Goal: Task Accomplishment & Management: Manage account settings

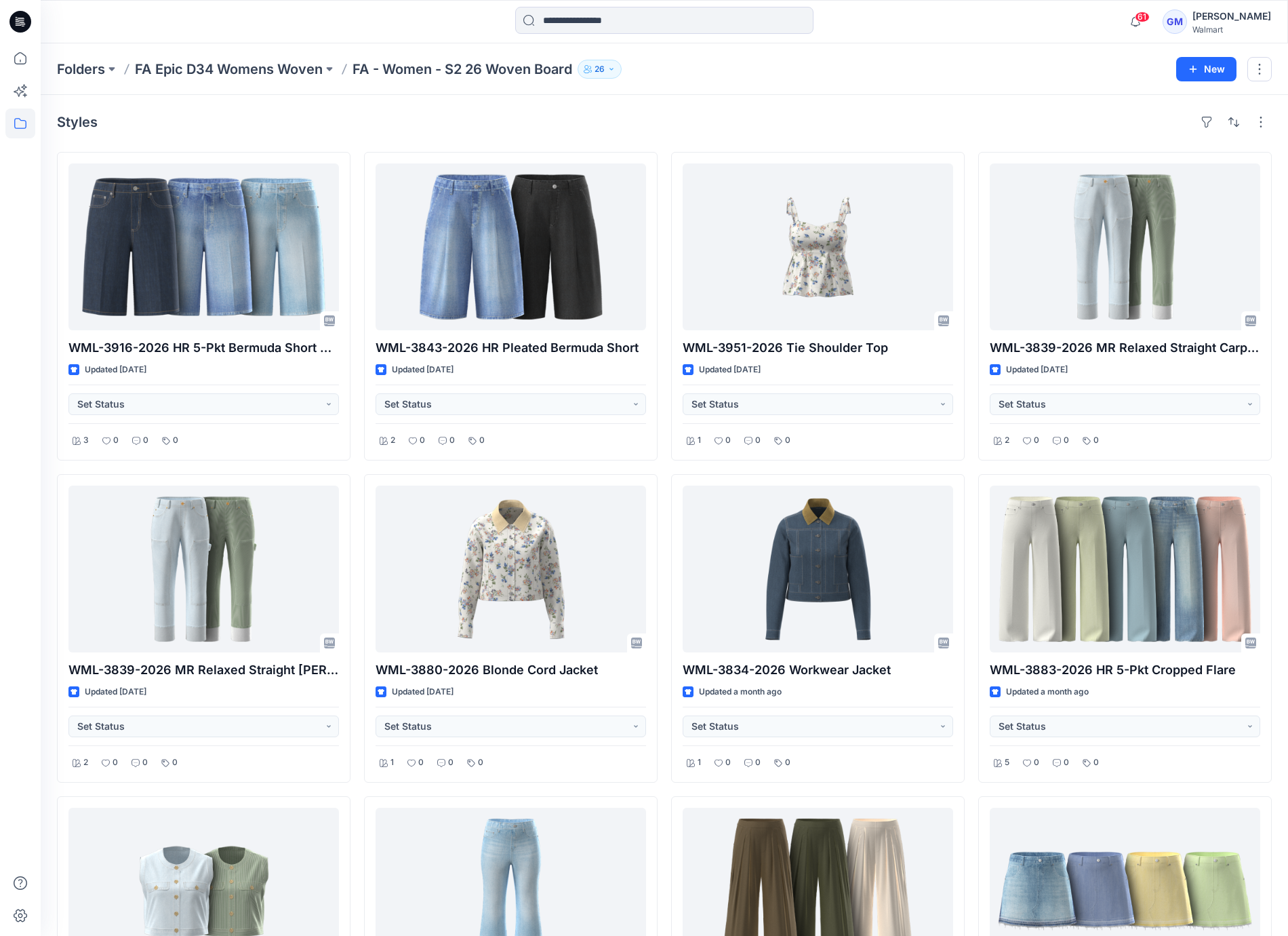
click at [711, 134] on div "Styles WML-3916-2026 HR 5-Pkt Bermuda Short w Crease Updated [DATE] Set Status …" at bounding box center [664, 632] width 1248 height 1075
click at [19, 65] on icon at bounding box center [20, 58] width 30 height 30
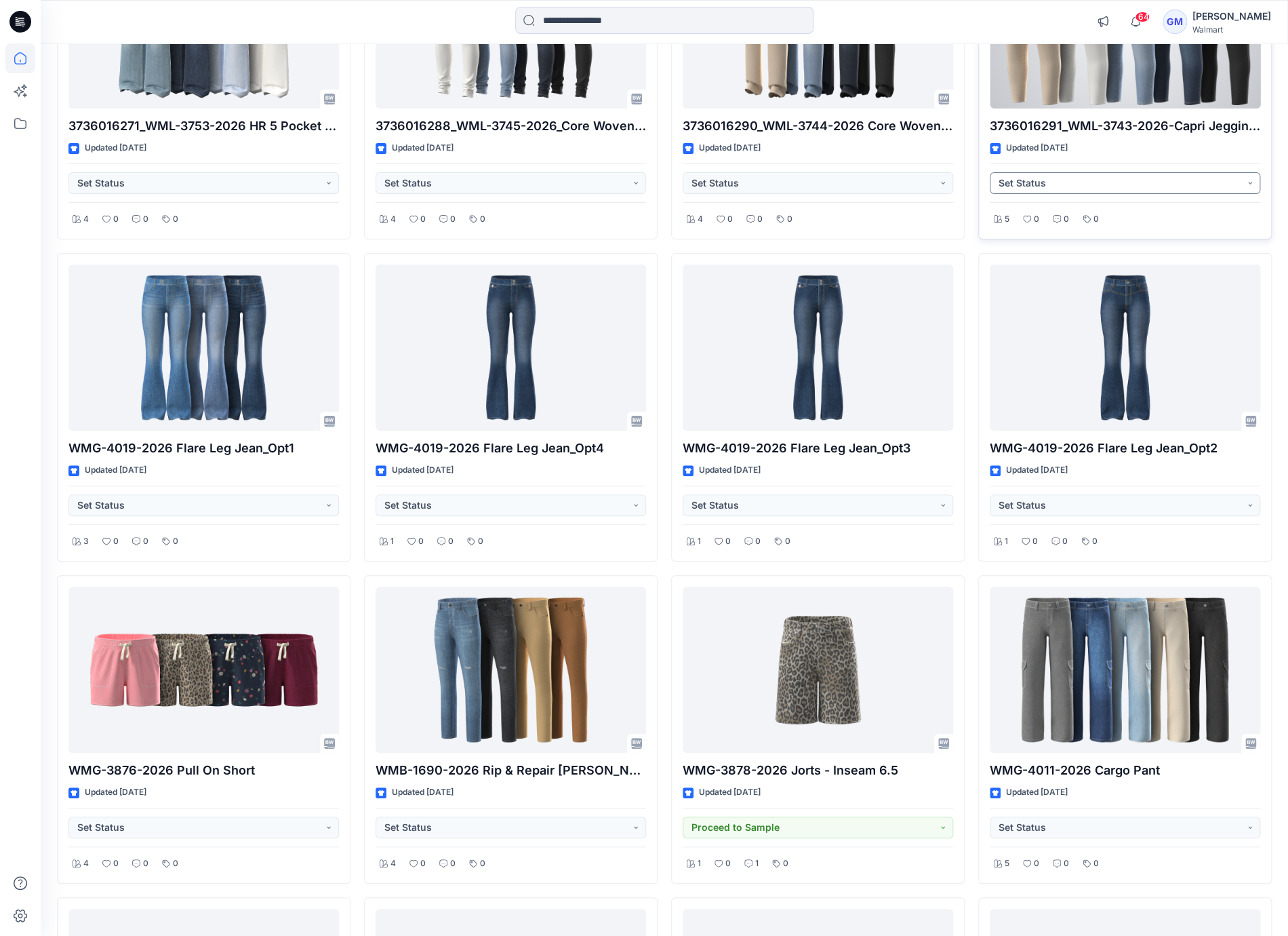
scroll to position [2925, 0]
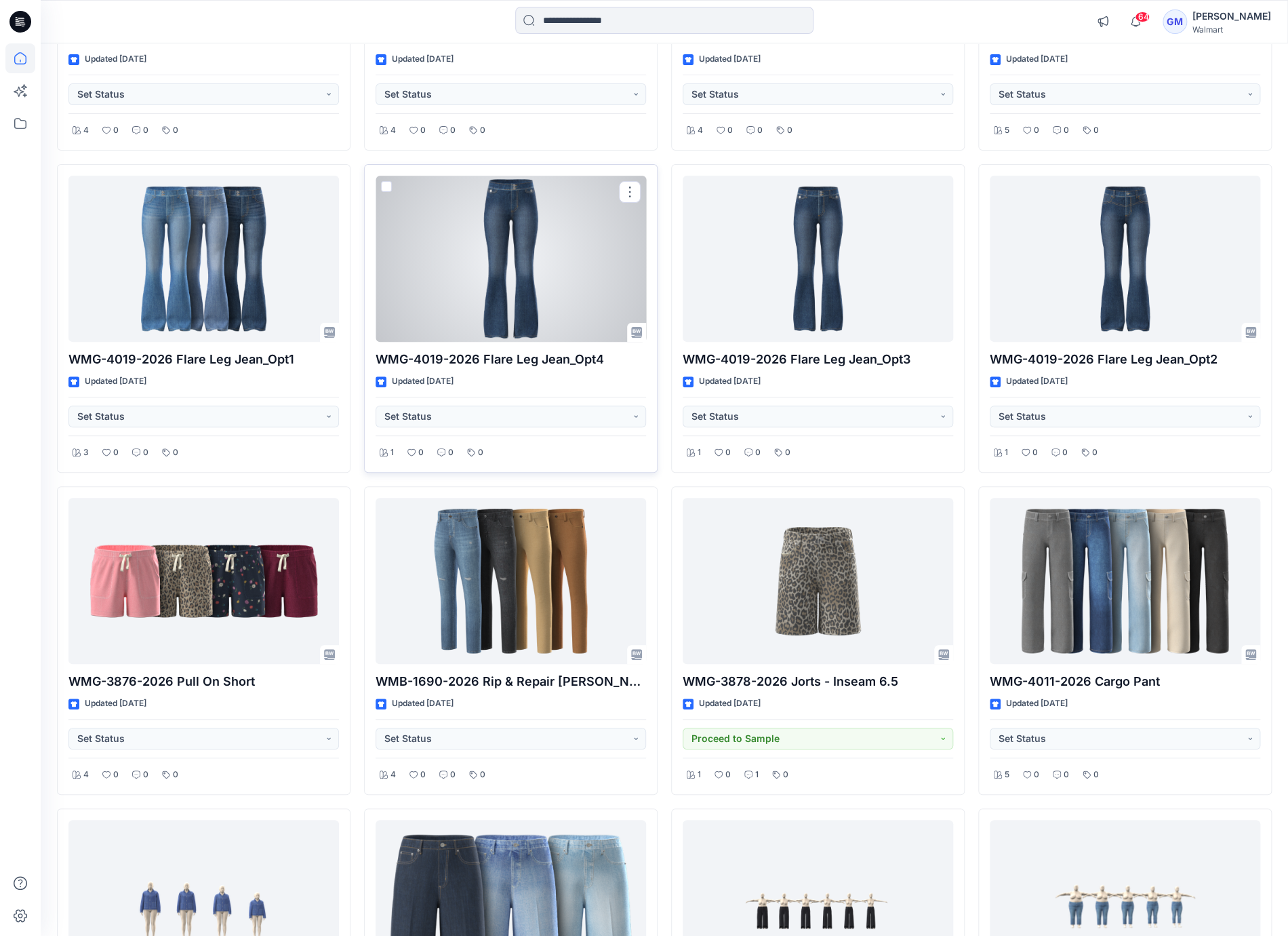
click at [537, 291] on div at bounding box center [511, 259] width 270 height 167
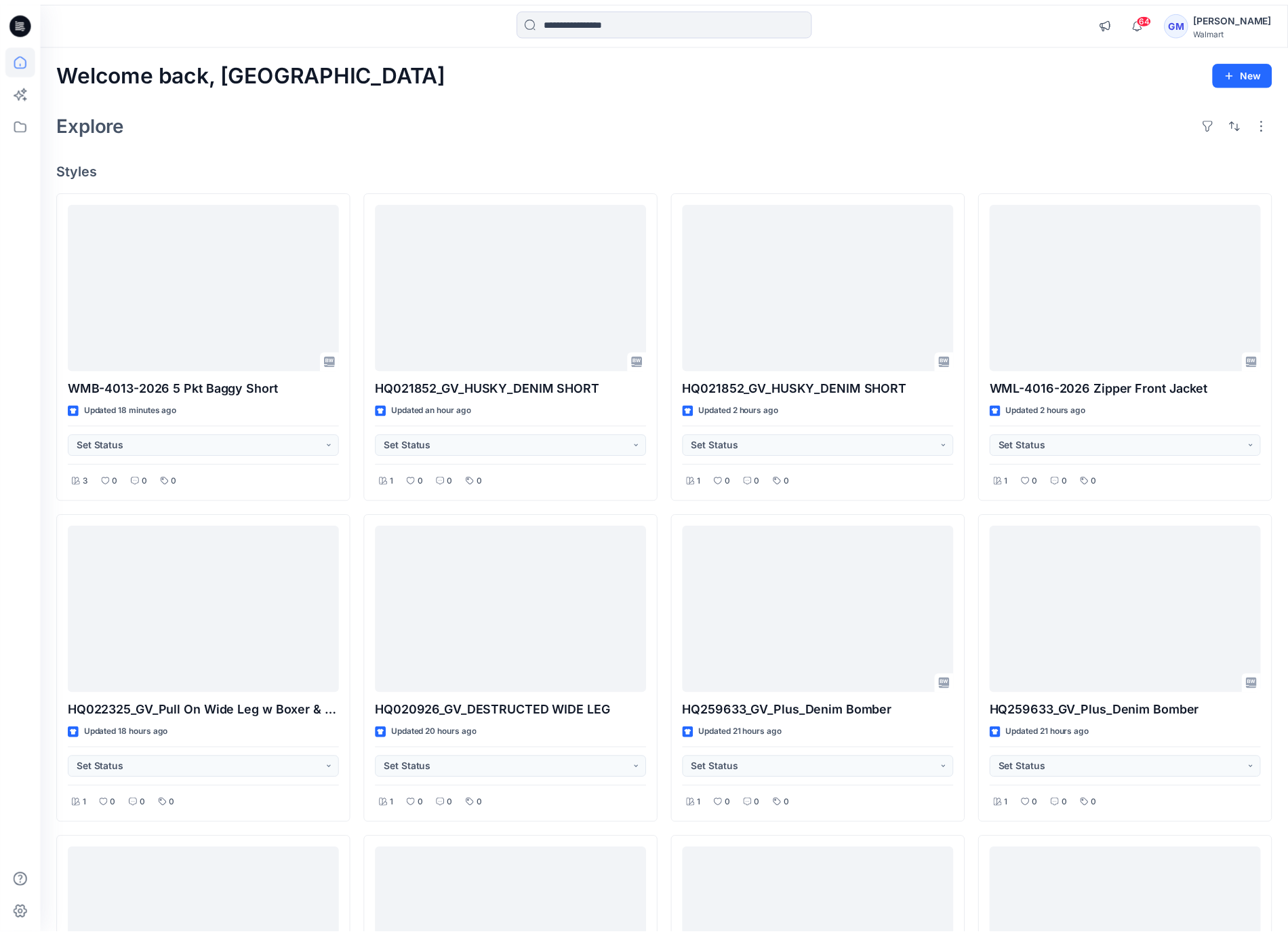
scroll to position [2925, 0]
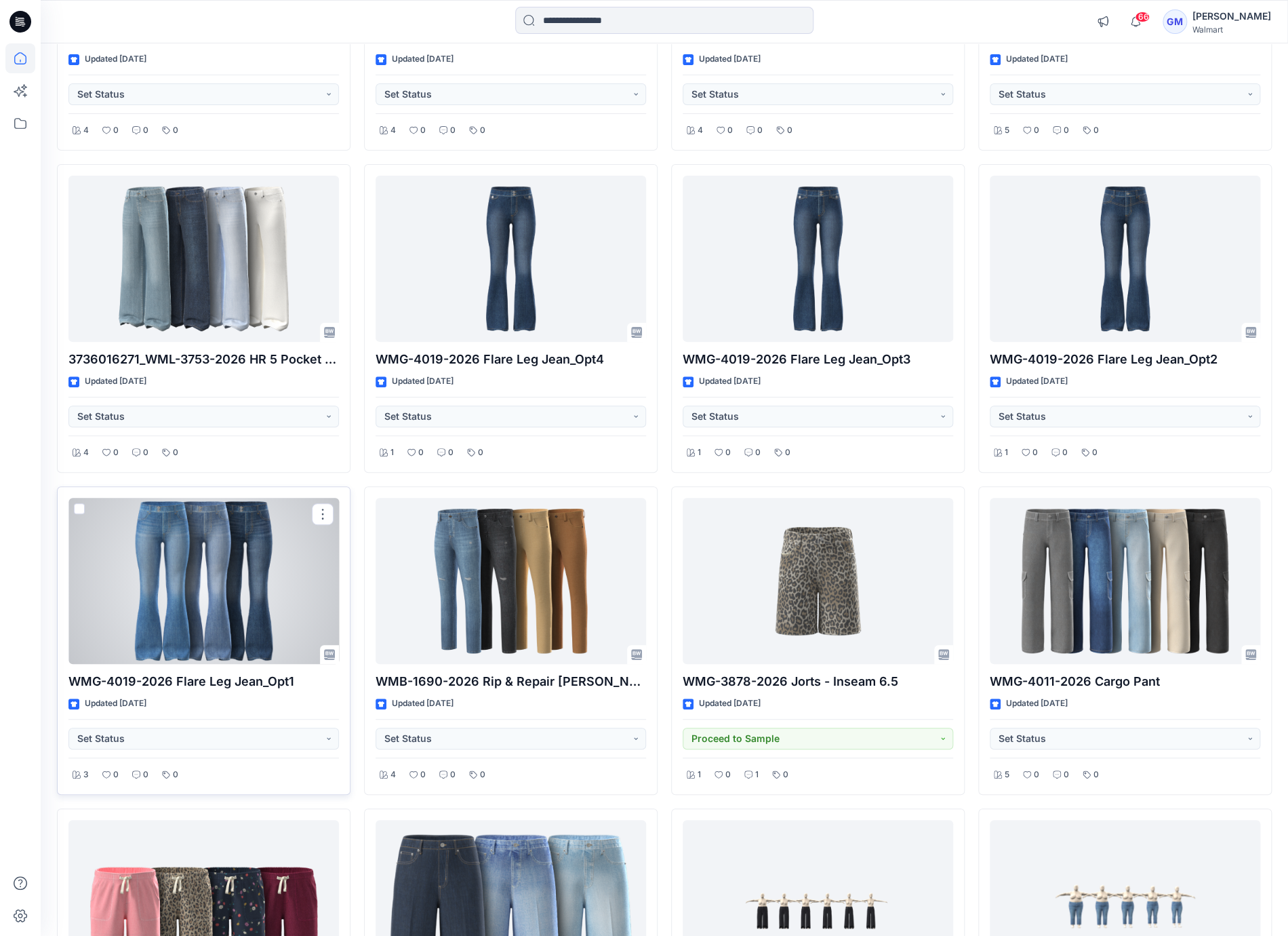
click at [225, 615] on div at bounding box center [204, 581] width 270 height 167
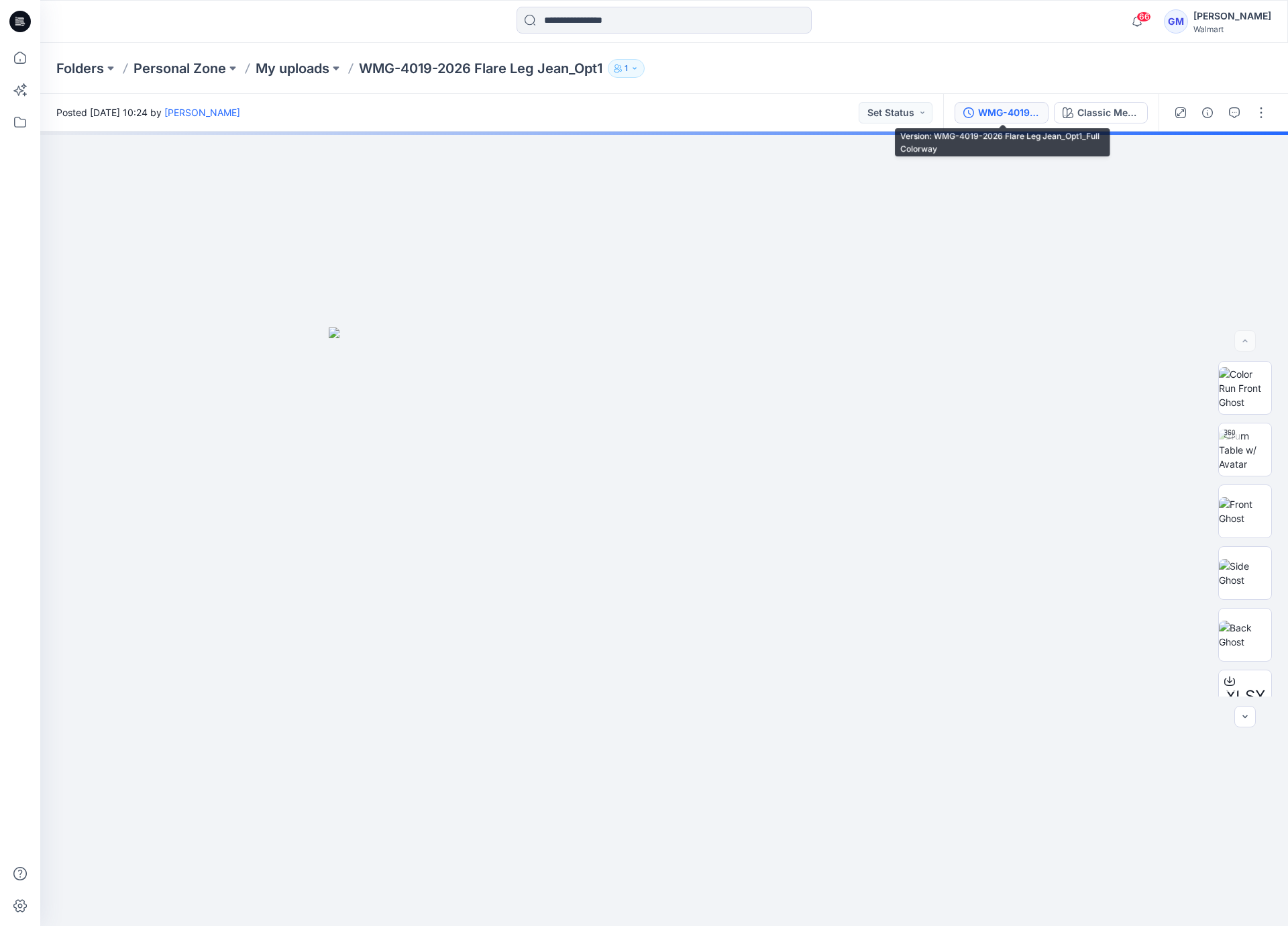
click at [994, 118] on div "WMG-4019-2026 Flare Leg Jean_Opt1_Full Colorway" at bounding box center [1009, 112] width 61 height 15
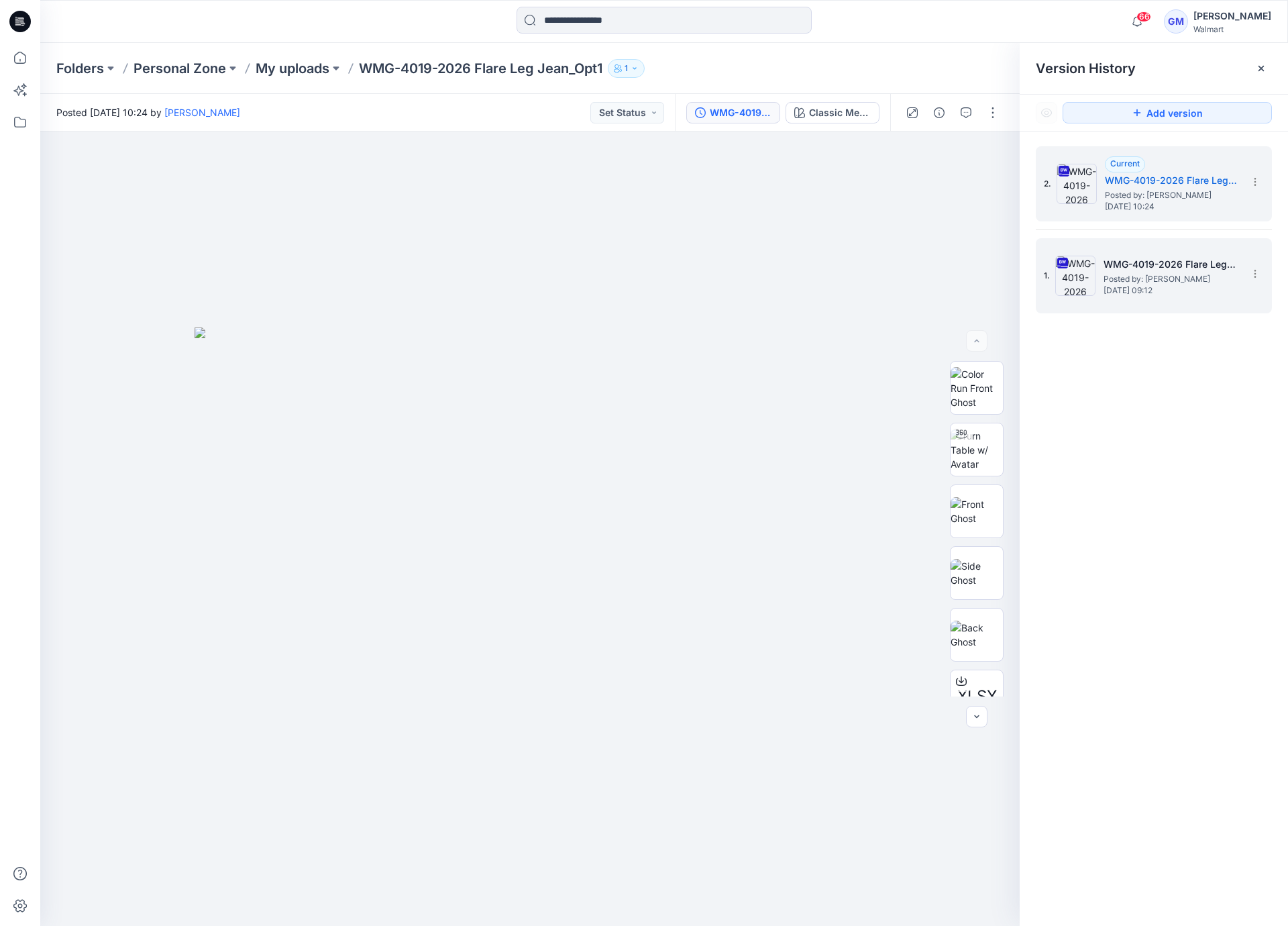
click at [1143, 288] on span "Tuesday, September 09, 2025 09:12" at bounding box center [1170, 290] width 134 height 9
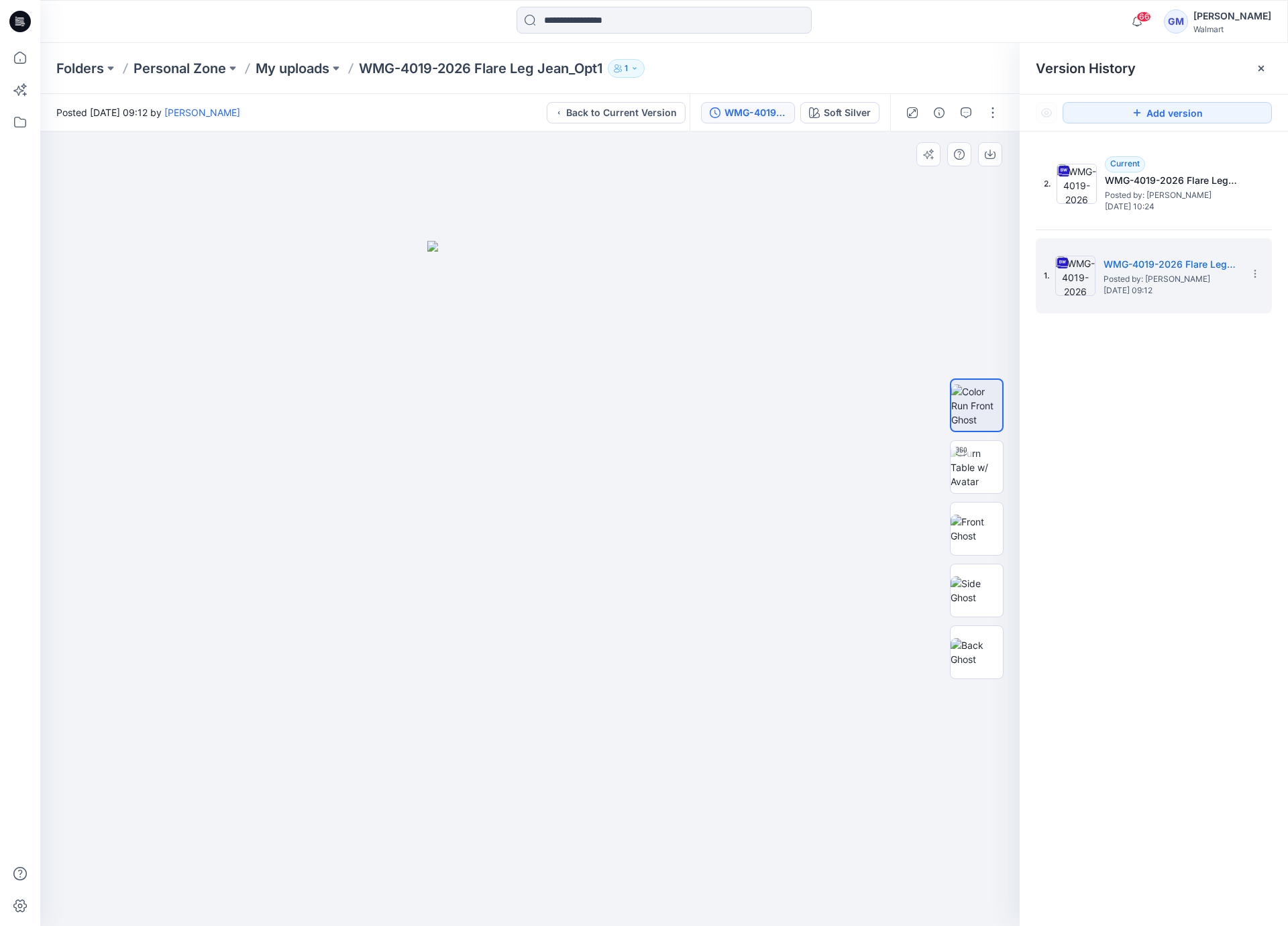
click at [149, 868] on div at bounding box center [529, 528] width 979 height 794
click at [1256, 185] on icon at bounding box center [1255, 182] width 11 height 11
click at [1126, 460] on div "2. Current WMG-4019-2026 Flare Leg Jean_Opt1_Full Colorway Posted by: Gayan Mah…" at bounding box center [1154, 538] width 268 height 814
click at [1256, 184] on icon at bounding box center [1255, 182] width 11 height 11
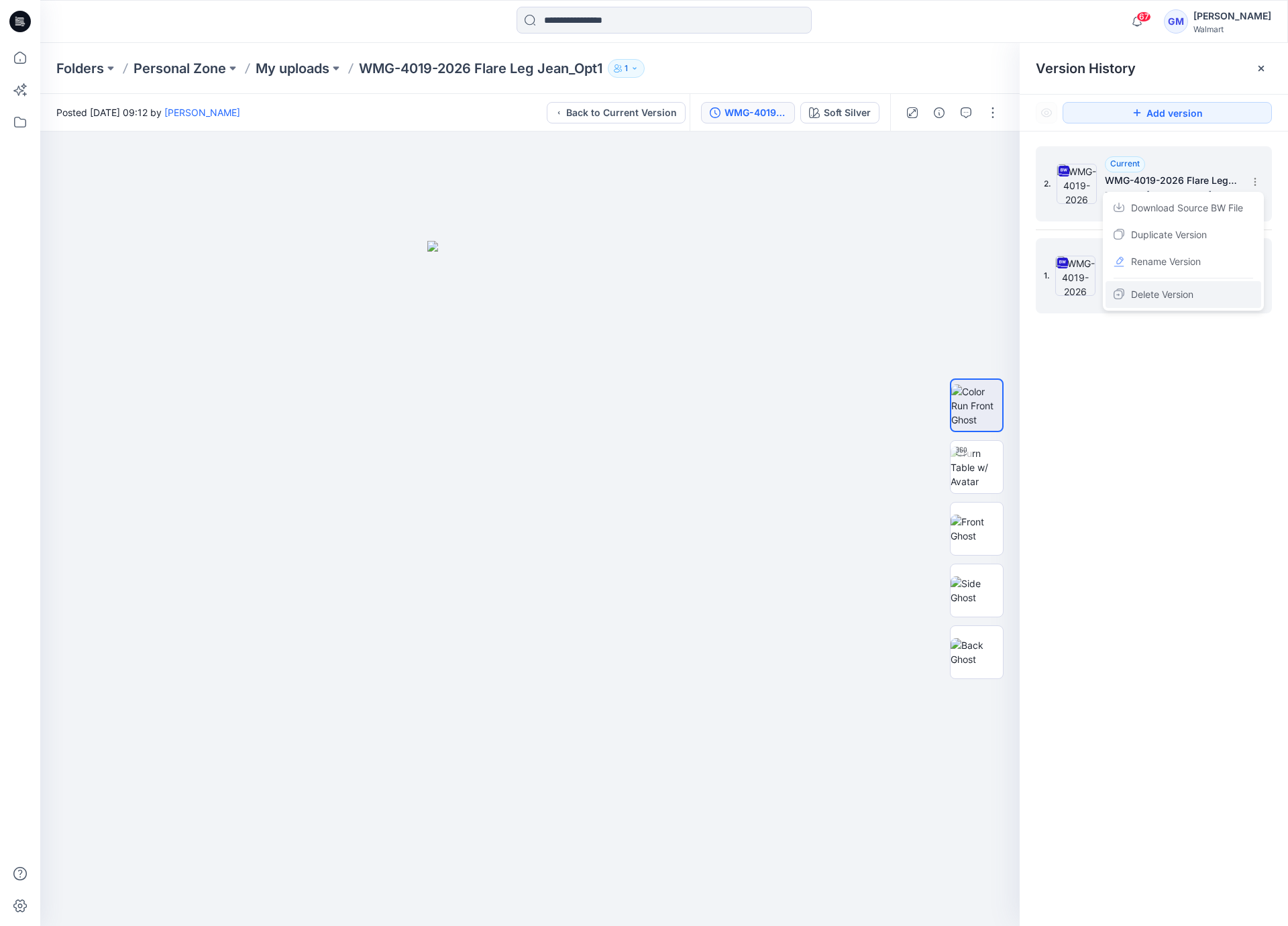
click at [1170, 293] on span "Delete Version" at bounding box center [1162, 294] width 62 height 16
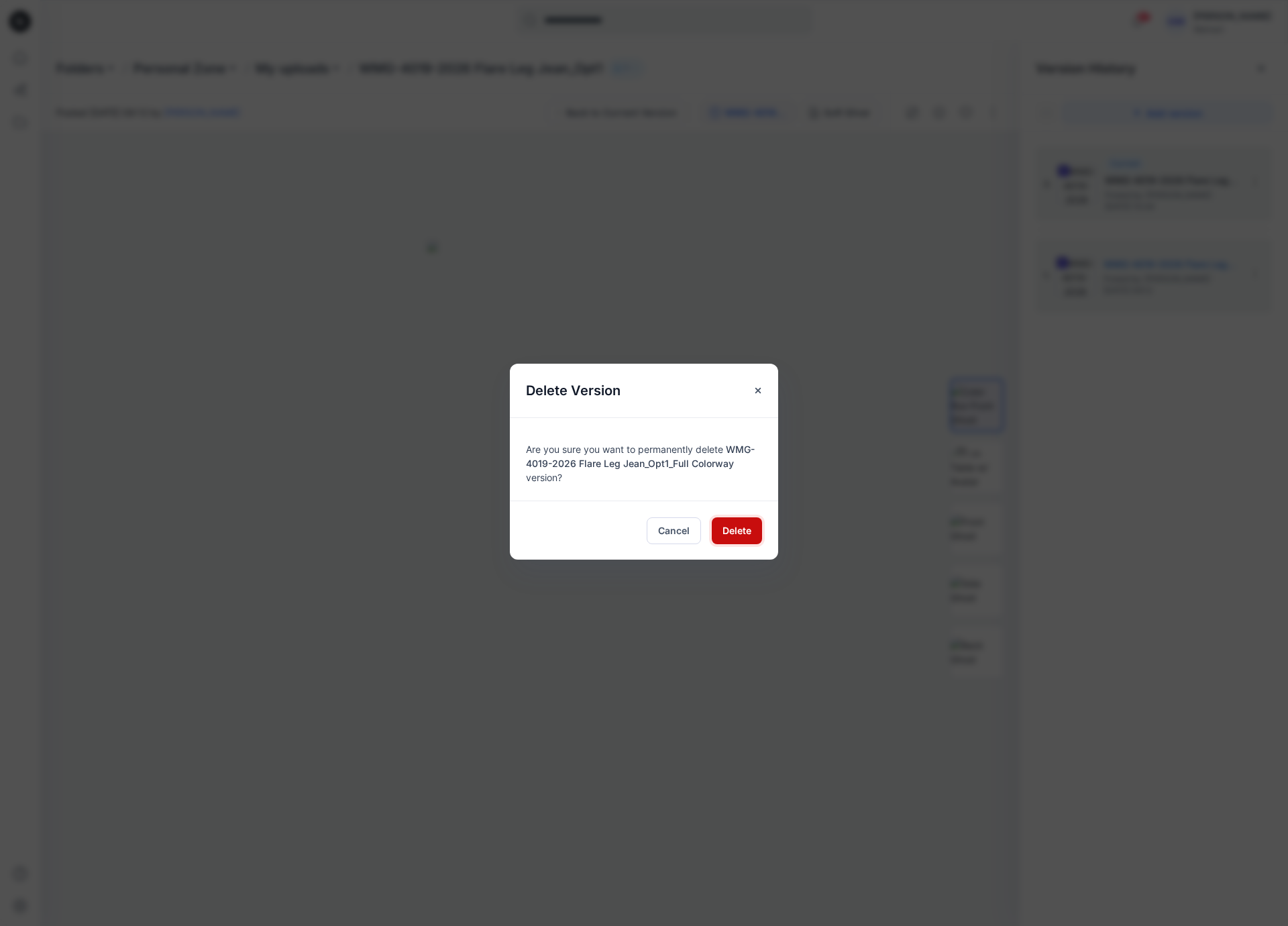
click at [719, 530] on button "Delete" at bounding box center [736, 530] width 50 height 27
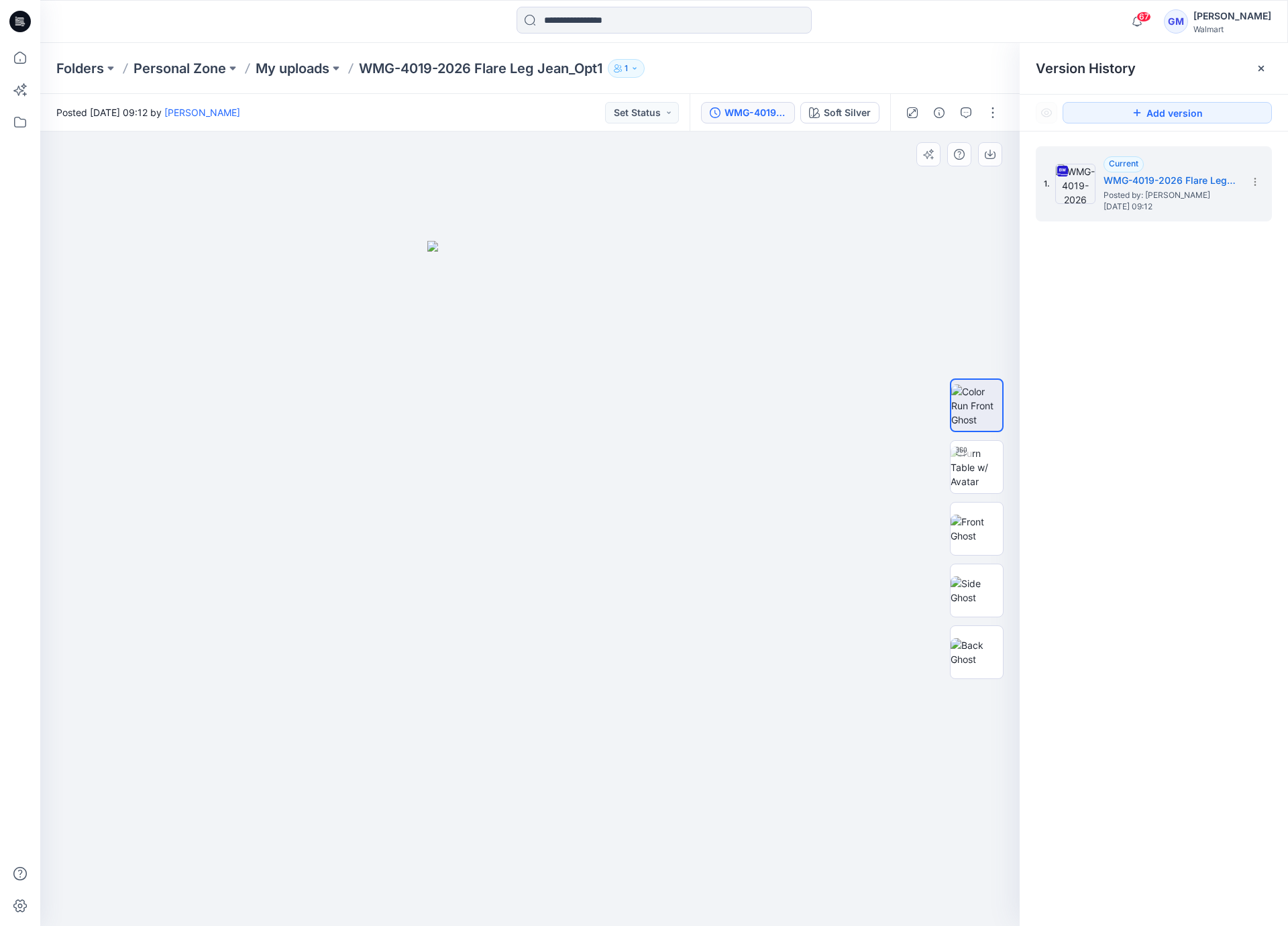
click at [167, 347] on div at bounding box center [529, 528] width 979 height 794
